Goal: Transaction & Acquisition: Purchase product/service

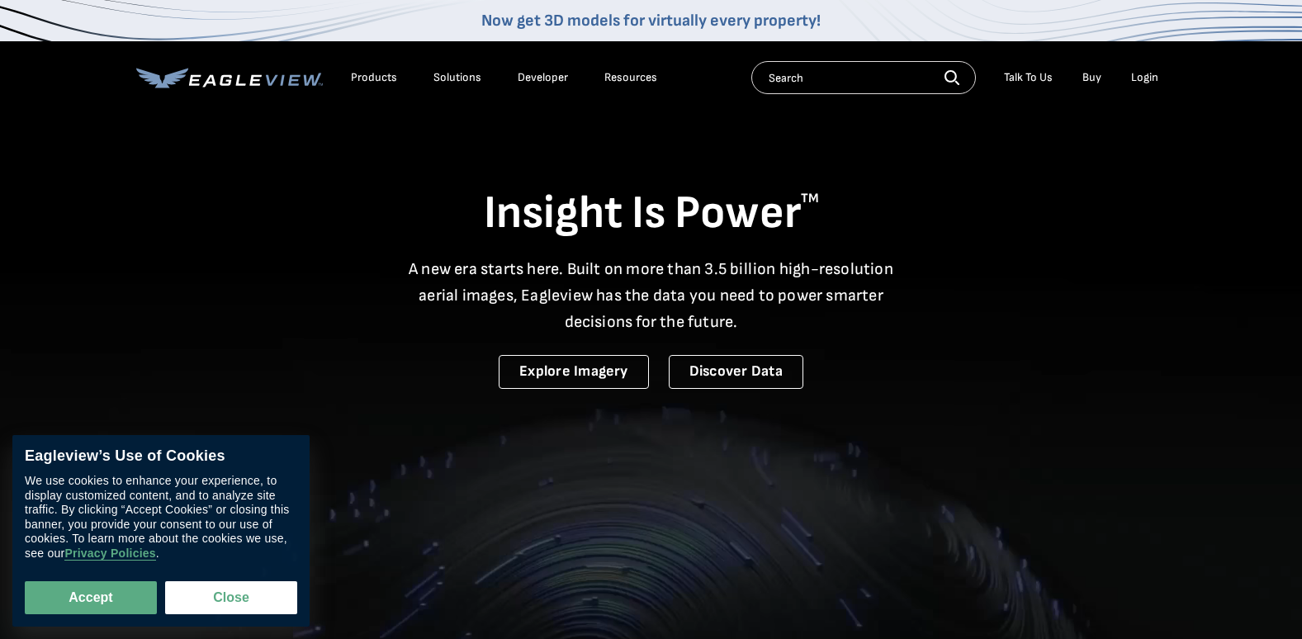
click at [1136, 69] on li "Login" at bounding box center [1144, 77] width 44 height 25
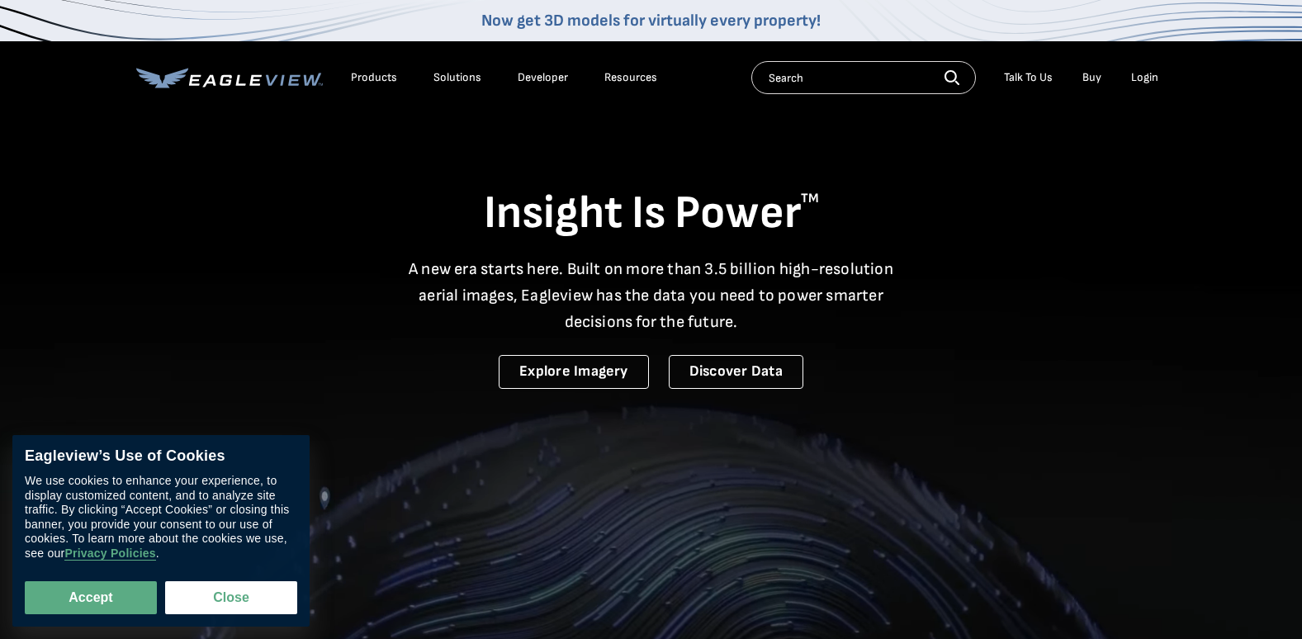
click at [1138, 72] on div "Login" at bounding box center [1144, 77] width 27 height 15
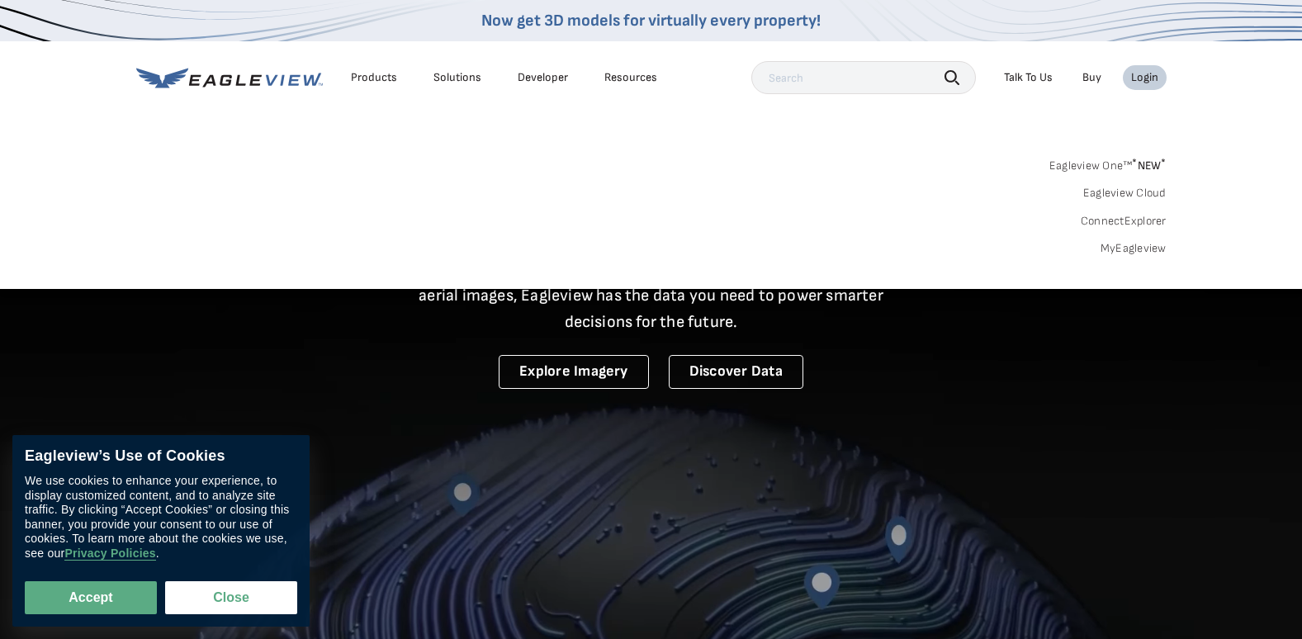
click at [1138, 248] on link "MyEagleview" at bounding box center [1133, 248] width 66 height 15
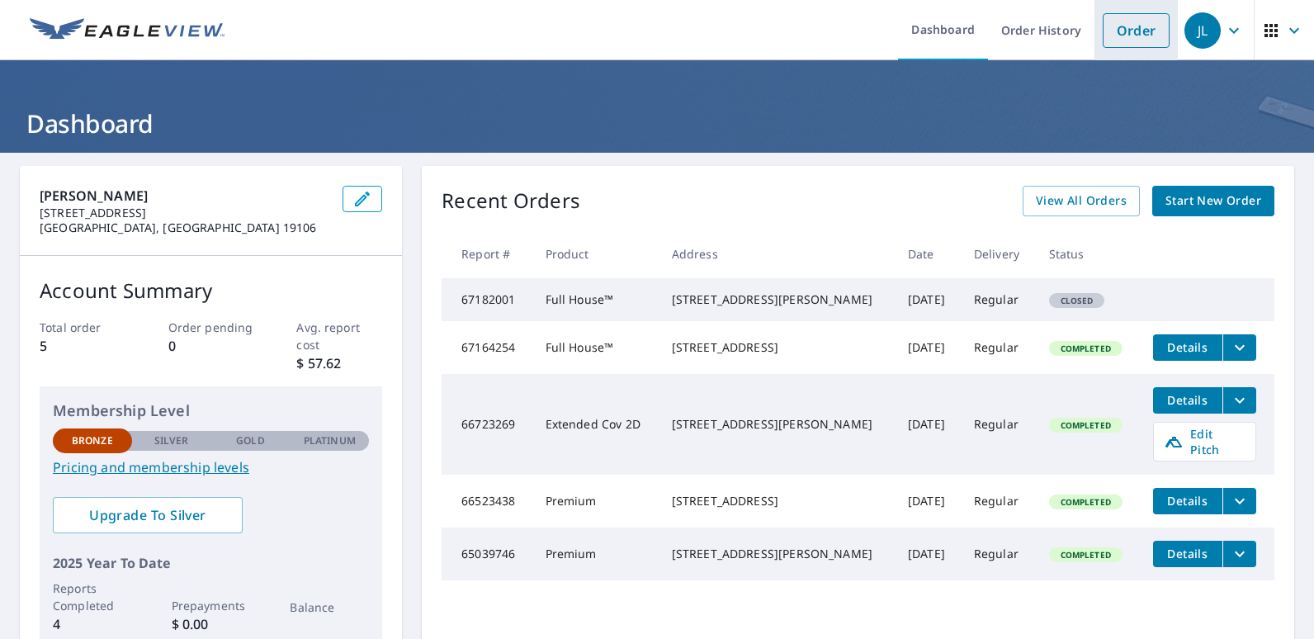
click at [1121, 28] on link "Order" at bounding box center [1136, 30] width 67 height 35
click at [1134, 35] on link "Order" at bounding box center [1136, 30] width 67 height 35
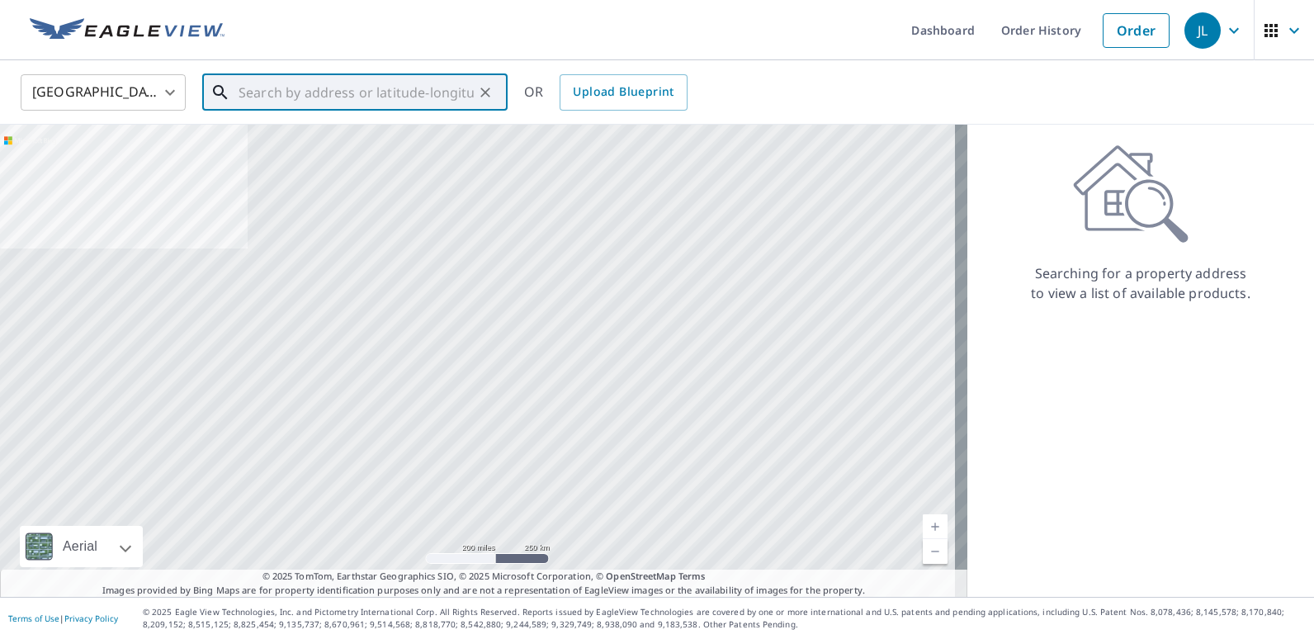
click at [311, 83] on input "text" at bounding box center [356, 92] width 235 height 46
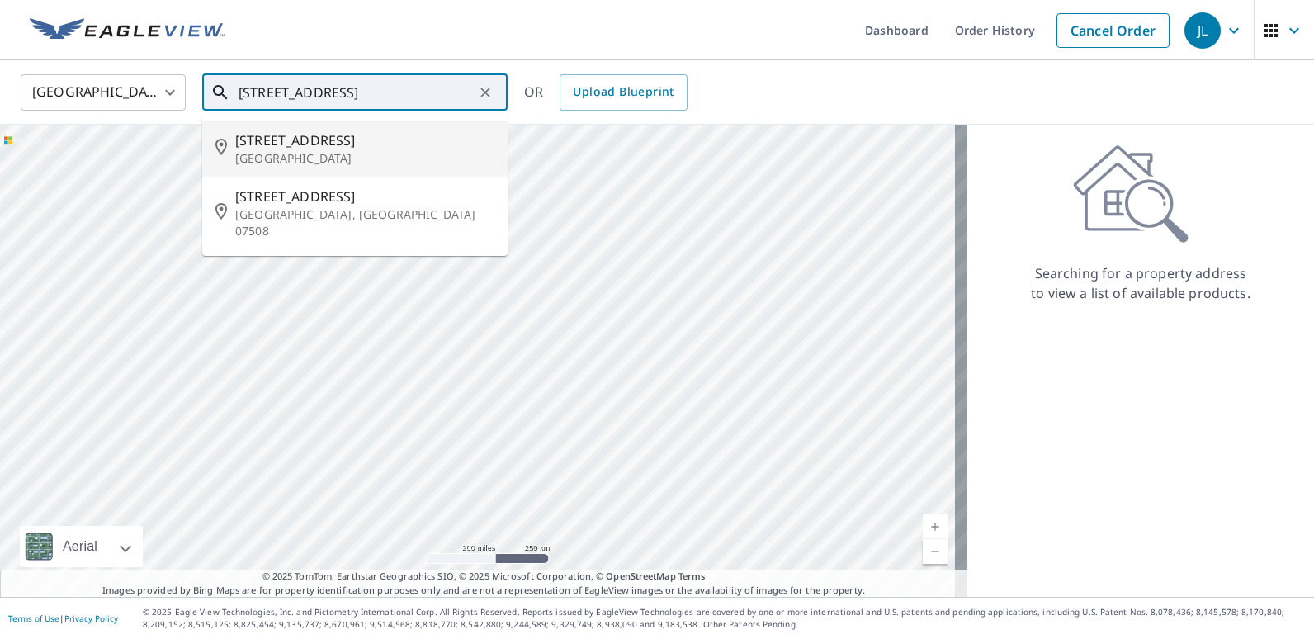
click at [295, 150] on p "Prospect Park, PA 19076" at bounding box center [364, 158] width 259 height 17
type input "852 11th Ave Prospect Park, PA 19076"
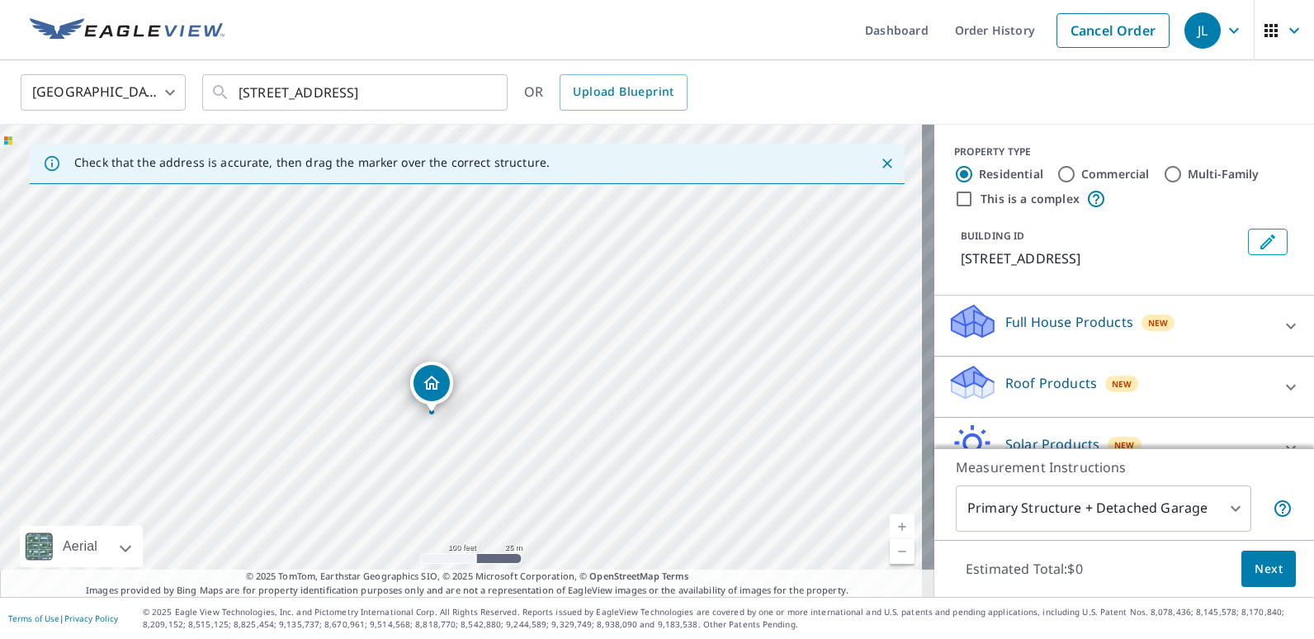
click at [504, 384] on div "852 11th Ave Prospect Park, PA 19076" at bounding box center [467, 361] width 934 height 472
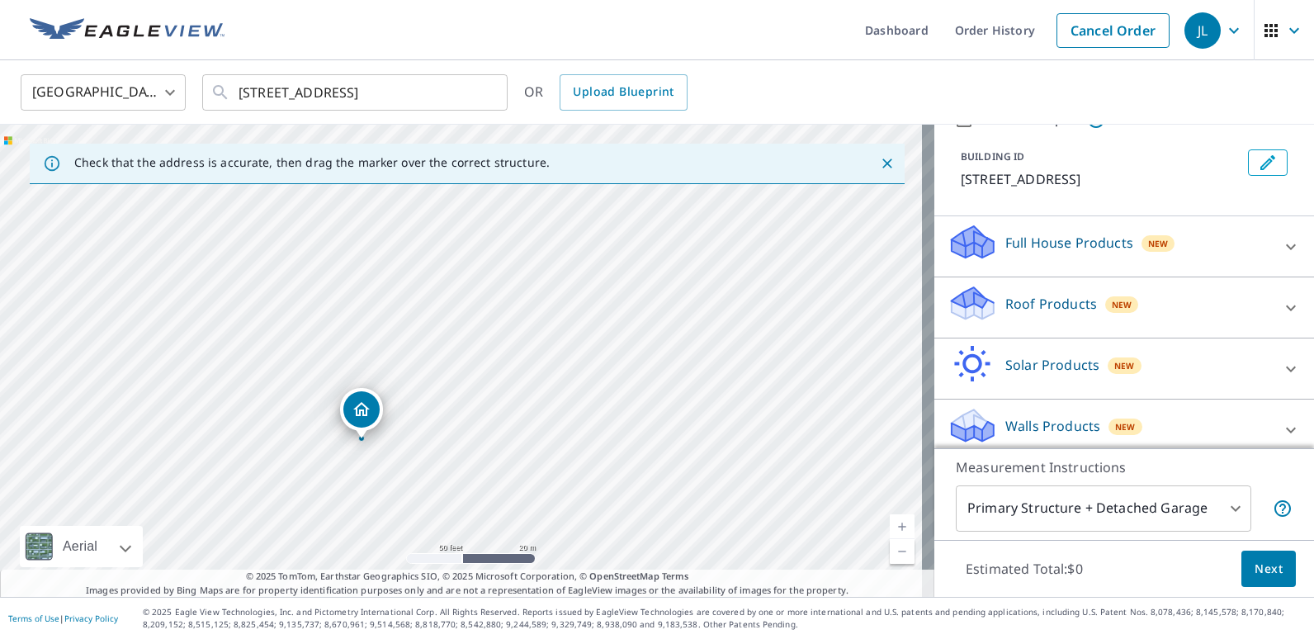
scroll to position [81, 0]
click at [1281, 296] on icon at bounding box center [1291, 306] width 20 height 20
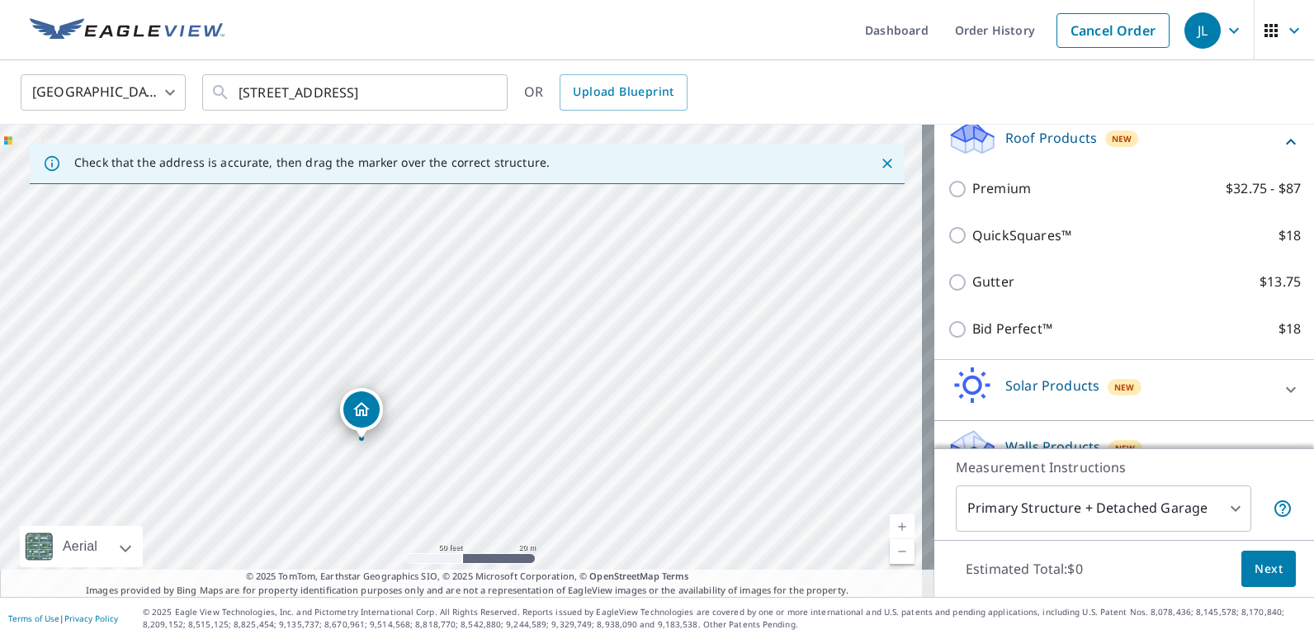
scroll to position [246, 0]
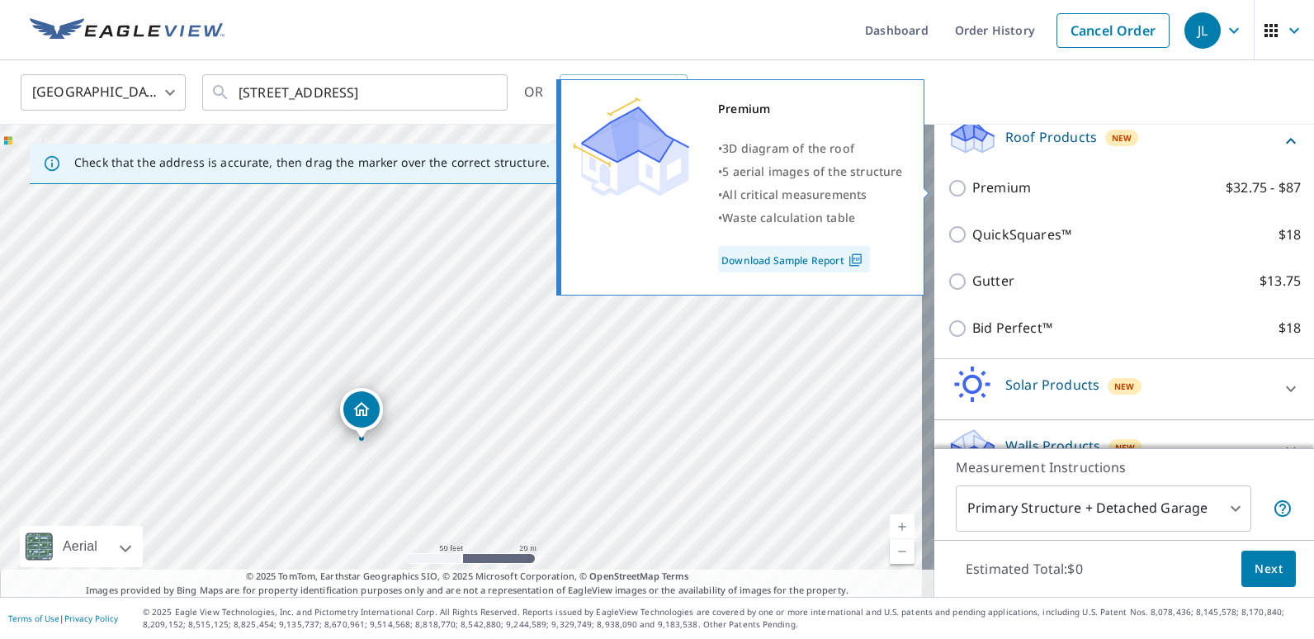
click at [947, 193] on input "Premium $32.75 - $87" at bounding box center [959, 188] width 25 height 20
checkbox input "true"
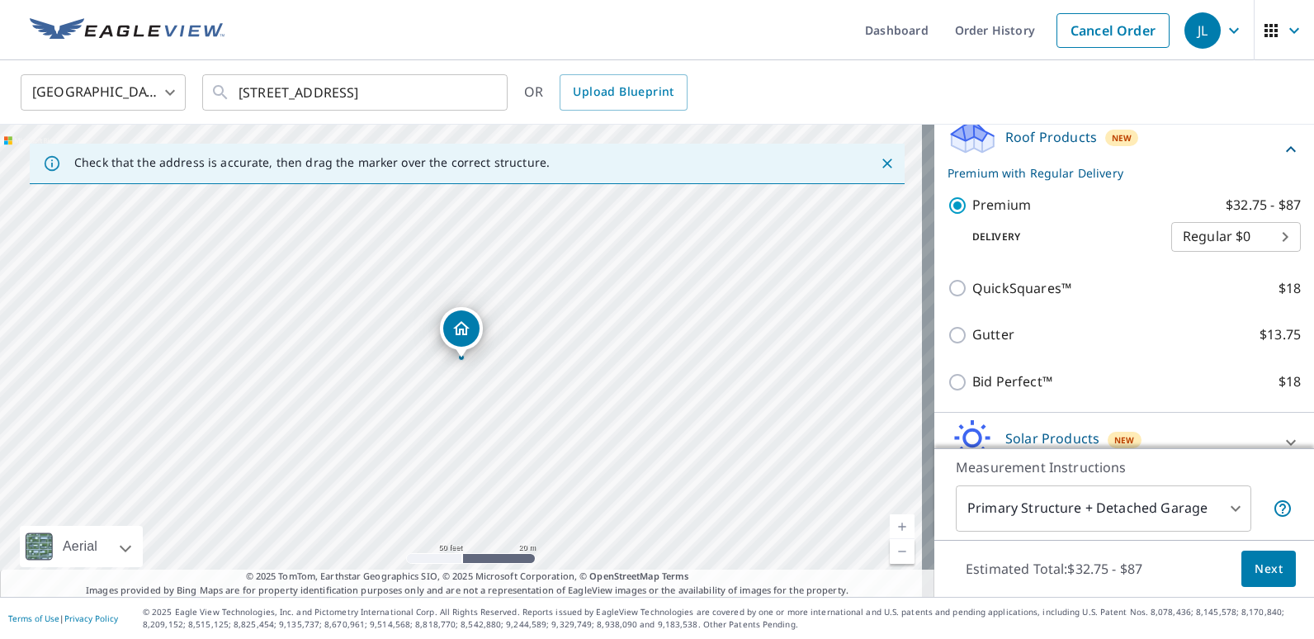
click at [1217, 513] on body "JL JL Dashboard Order History Cancel Order JL United States US ​ 852 11th Ave P…" at bounding box center [657, 319] width 1314 height 639
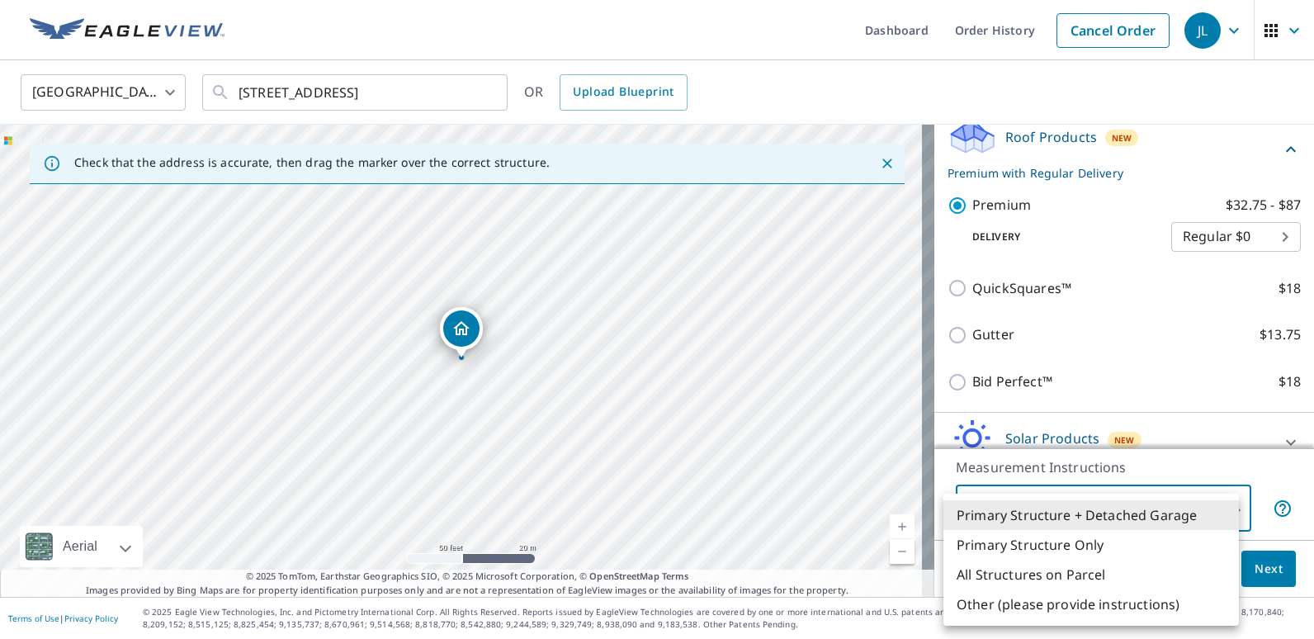
click at [1038, 547] on li "Primary Structure Only" at bounding box center [1090, 545] width 295 height 30
type input "2"
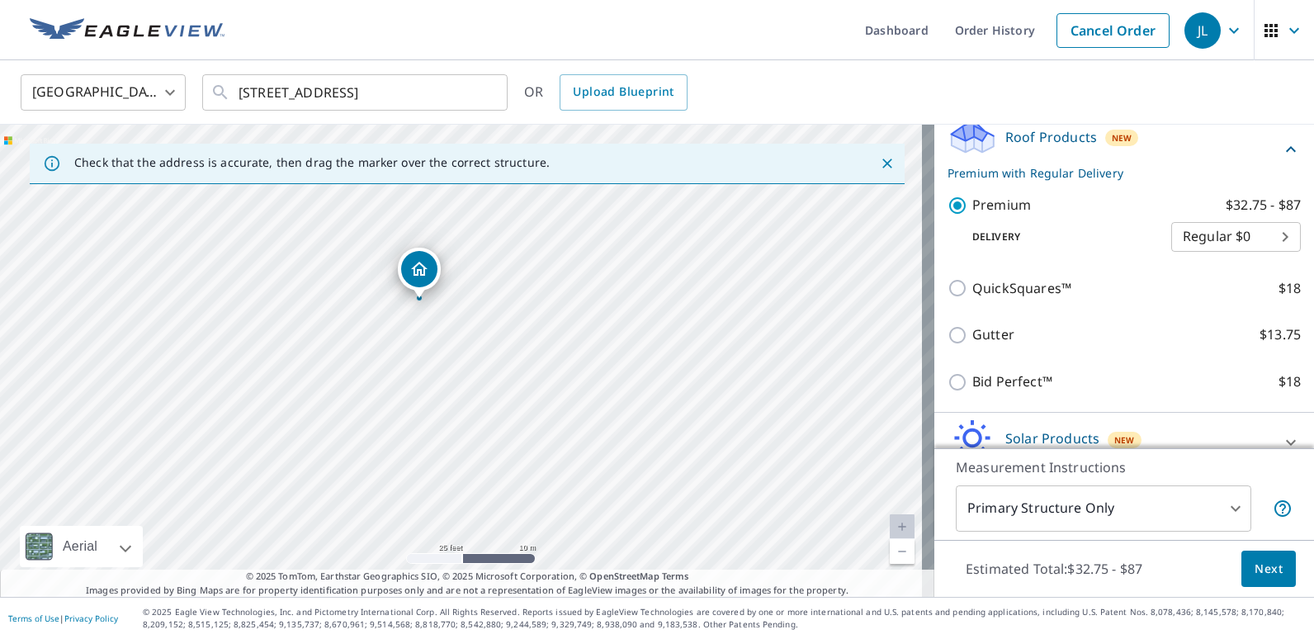
drag, startPoint x: 417, startPoint y: 253, endPoint x: 417, endPoint y: 274, distance: 20.6
click at [1255, 578] on span "Next" at bounding box center [1268, 569] width 28 height 21
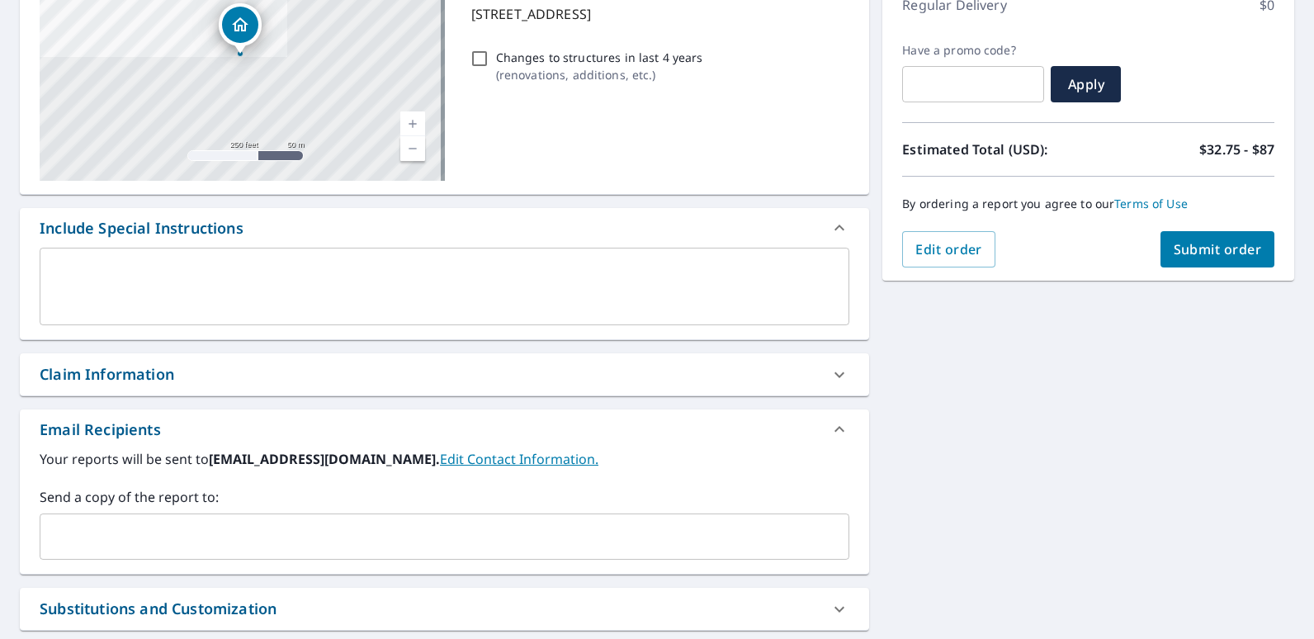
scroll to position [247, 0]
click at [1201, 249] on span "Submit order" at bounding box center [1218, 248] width 88 height 18
